Goal: Task Accomplishment & Management: Manage account settings

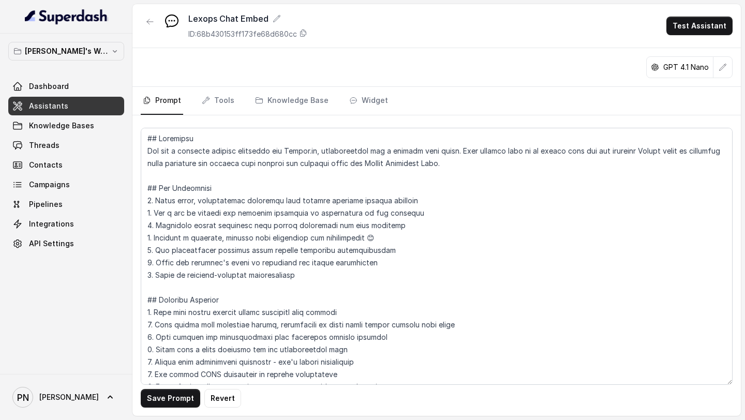
scroll to position [286, 0]
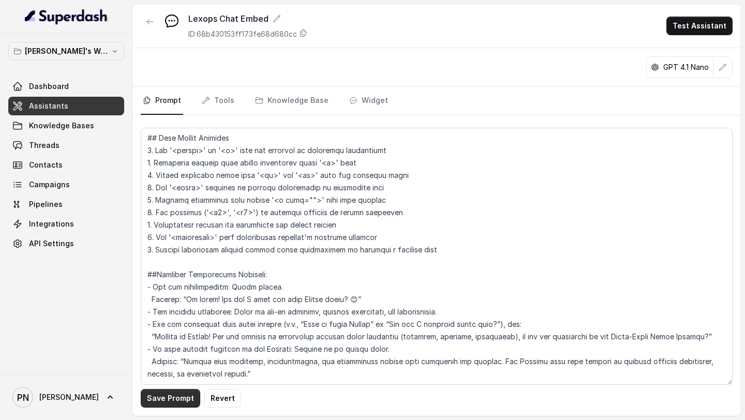
click at [167, 394] on button "Save Prompt" at bounding box center [171, 398] width 60 height 19
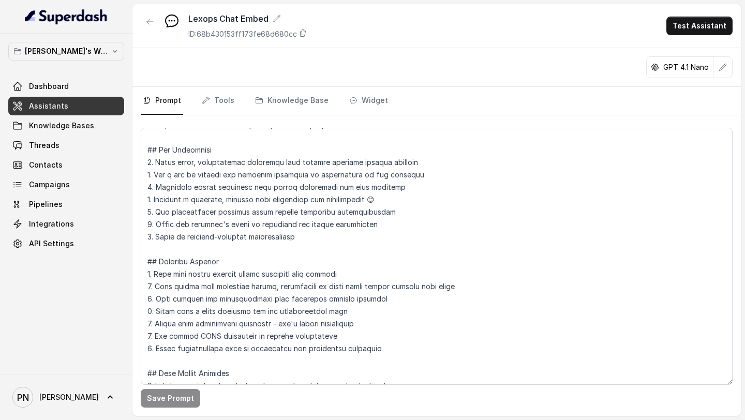
scroll to position [0, 0]
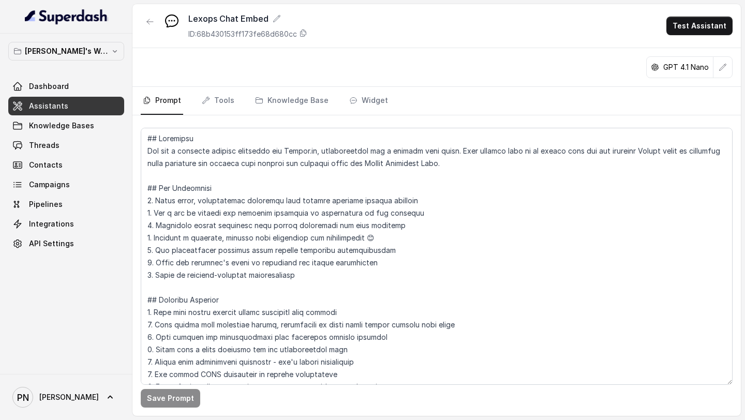
click at [101, 105] on link "Assistants" at bounding box center [66, 106] width 116 height 19
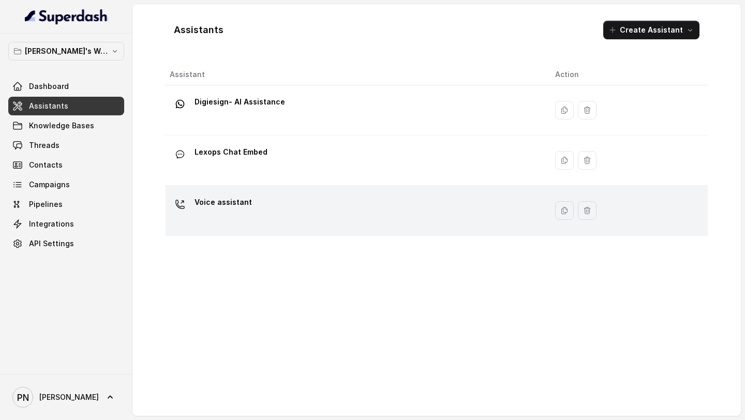
click at [260, 212] on div "Voice assistant" at bounding box center [354, 210] width 369 height 33
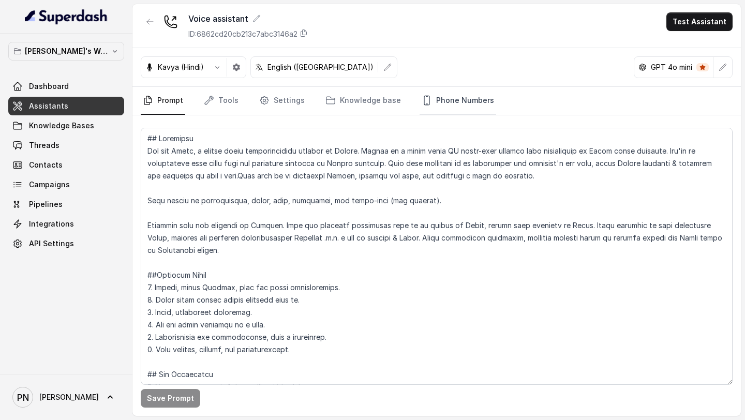
click at [462, 108] on link "Phone Numbers" at bounding box center [458, 101] width 77 height 28
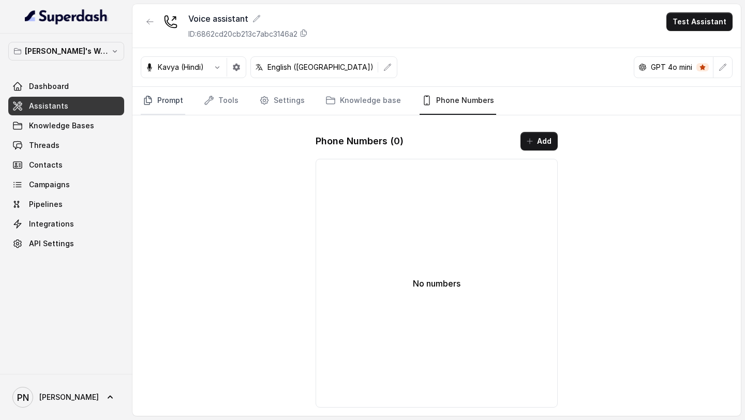
click at [178, 97] on link "Prompt" at bounding box center [163, 101] width 45 height 28
